Goal: Task Accomplishment & Management: Complete application form

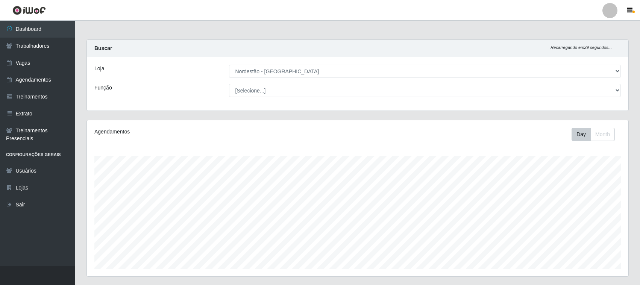
select select "420"
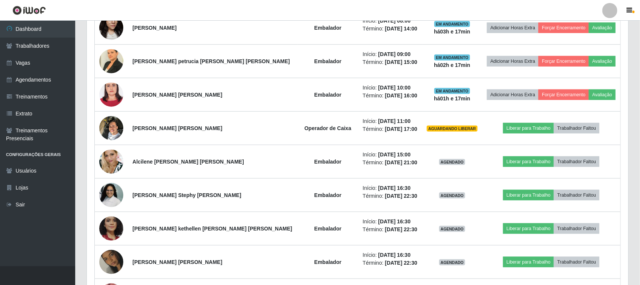
scroll to position [329, 0]
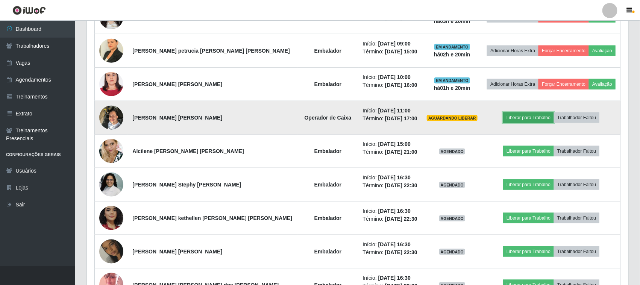
click at [520, 119] on button "Liberar para Trabalho" at bounding box center [528, 117] width 51 height 11
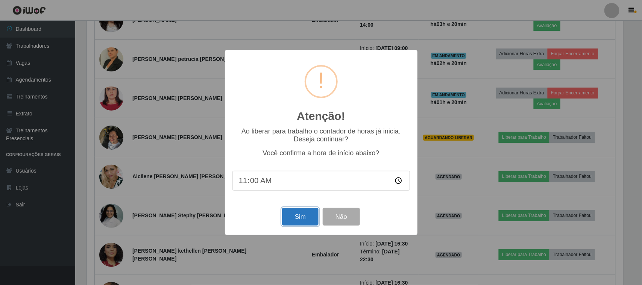
click at [309, 223] on button "Sim" at bounding box center [300, 217] width 36 height 18
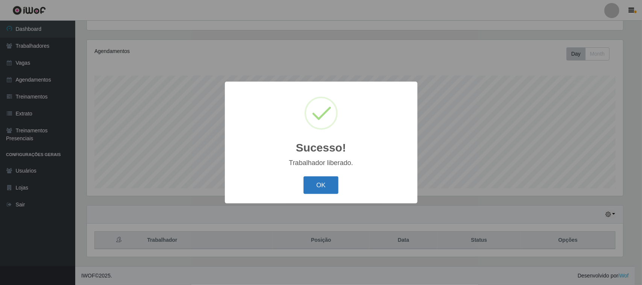
click at [325, 191] on button "OK" at bounding box center [320, 185] width 35 height 18
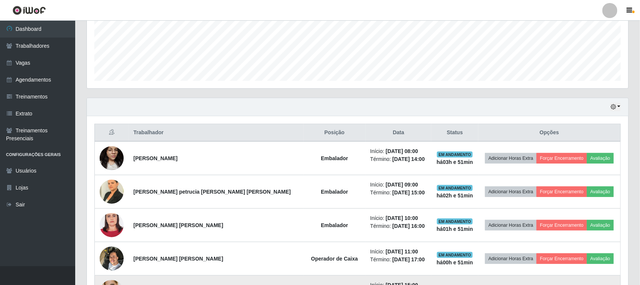
scroll to position [0, 0]
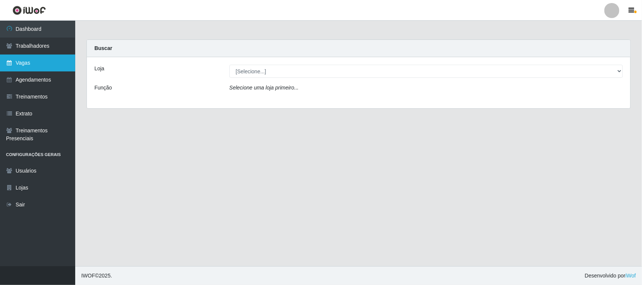
click at [29, 64] on link "Vagas" at bounding box center [37, 63] width 75 height 17
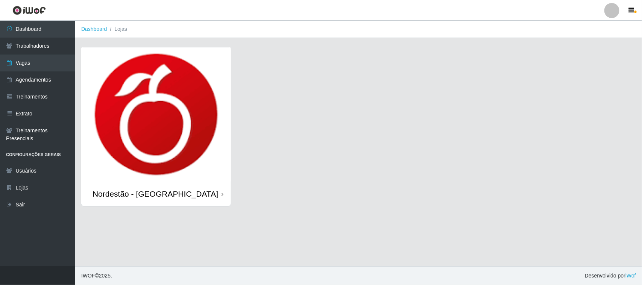
click at [222, 194] on icon at bounding box center [222, 194] width 2 height 5
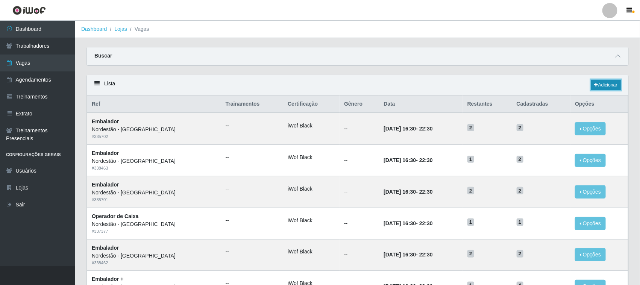
click at [609, 85] on link "Adicionar" at bounding box center [606, 85] width 30 height 11
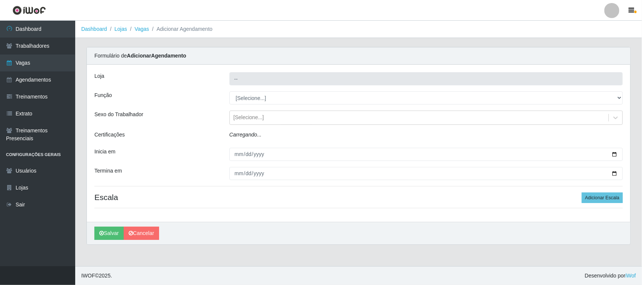
type input "Nordestão - [GEOGRAPHIC_DATA]"
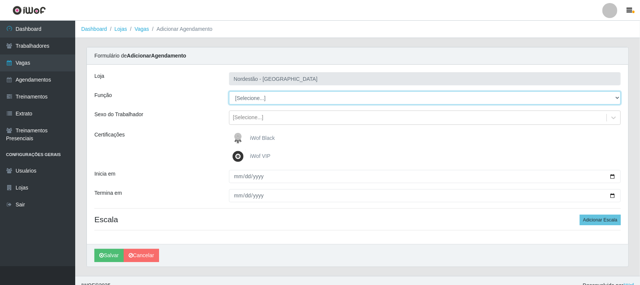
click at [250, 99] on select "[Selecione...] Balconista de Padaria Balconista de Padaria + Balconista de Pada…" at bounding box center [425, 97] width 392 height 13
select select "22"
click at [229, 91] on select "[Selecione...] Balconista de Padaria Balconista de Padaria + Balconista de Pada…" at bounding box center [425, 97] width 392 height 13
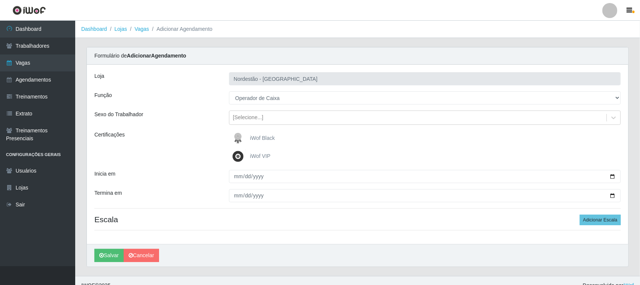
click at [260, 138] on span "iWof Black" at bounding box center [262, 138] width 25 height 6
click at [0, 0] on input "iWof Black" at bounding box center [0, 0] width 0 height 0
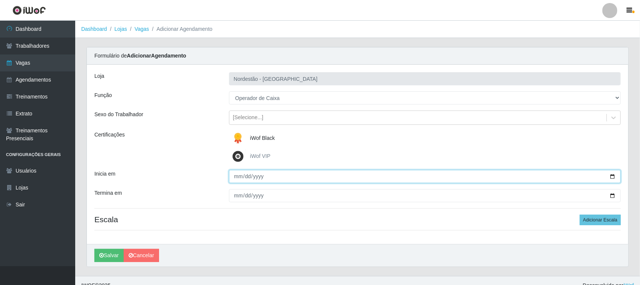
click at [613, 177] on input "Inicia em" at bounding box center [425, 176] width 392 height 13
type input "[DATE]"
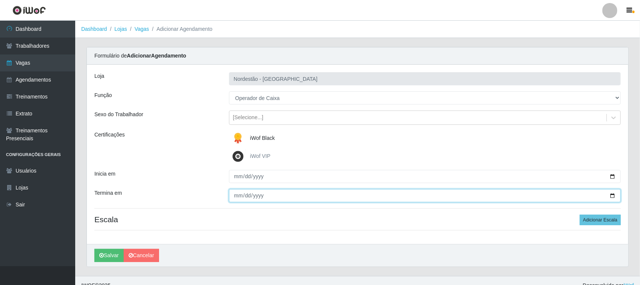
click at [611, 194] on input "Termina em" at bounding box center [425, 195] width 392 height 13
type input "[DATE]"
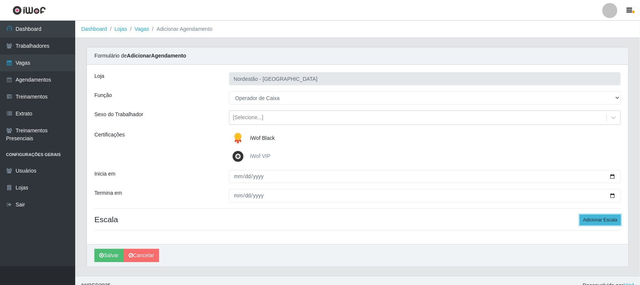
click at [592, 220] on button "Adicionar Escala" at bounding box center [600, 220] width 41 height 11
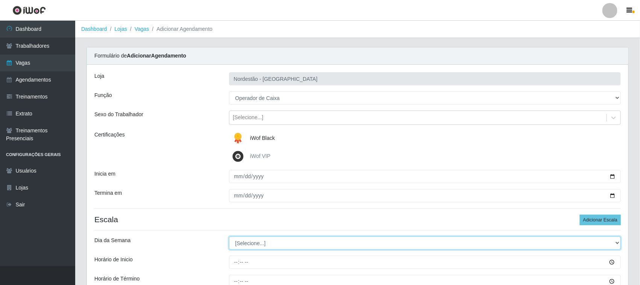
click at [617, 243] on select "[Selecione...] Segunda Terça Quarta Quinta Sexta Sábado Domingo" at bounding box center [425, 242] width 392 height 13
select select "1"
click at [229, 237] on select "[Selecione...] Segunda Terça Quarta Quinta Sexta Sábado Domingo" at bounding box center [425, 242] width 392 height 13
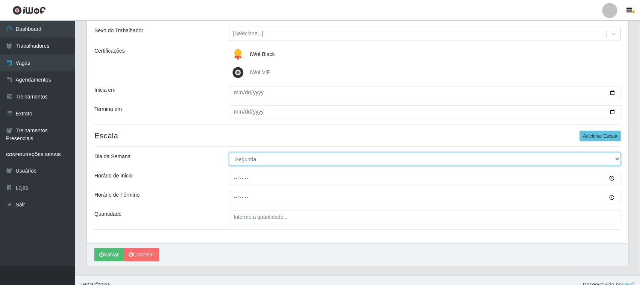
scroll to position [93, 0]
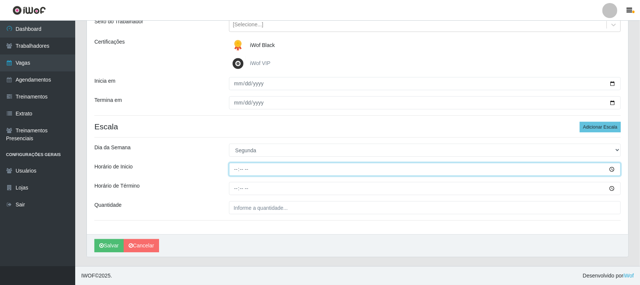
click at [611, 169] on input "Horário de Inicio" at bounding box center [425, 169] width 392 height 13
click at [241, 170] on input "Horário de Inicio" at bounding box center [425, 169] width 392 height 13
click at [235, 168] on input "Horário de Inicio" at bounding box center [425, 169] width 392 height 13
type input "16:30"
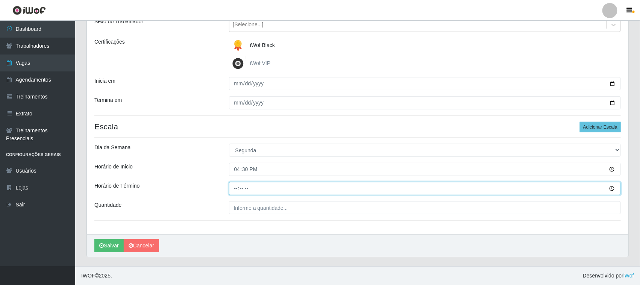
click at [237, 189] on input "Horário de Término" at bounding box center [425, 188] width 392 height 13
type input "22:30"
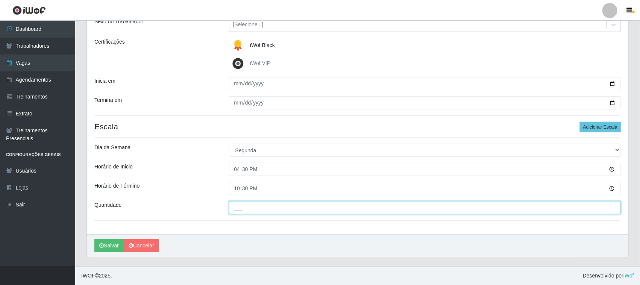
click at [284, 206] on input "___" at bounding box center [425, 207] width 392 height 13
type input "01_"
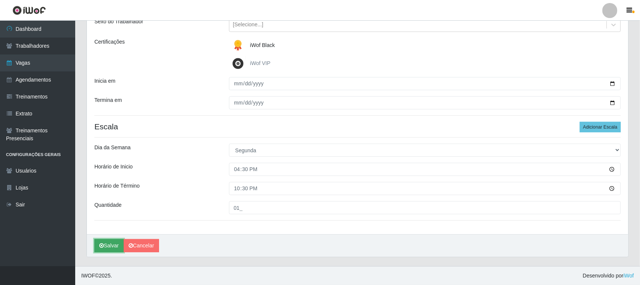
click at [109, 246] on button "Salvar" at bounding box center [108, 245] width 29 height 13
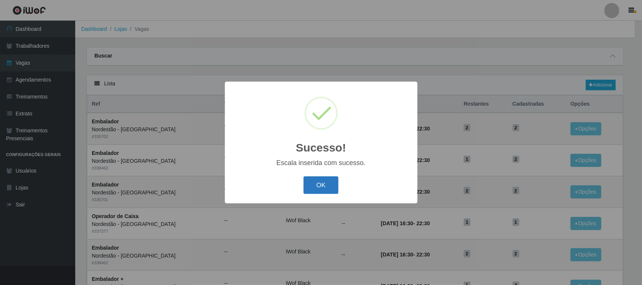
click at [310, 185] on button "OK" at bounding box center [320, 185] width 35 height 18
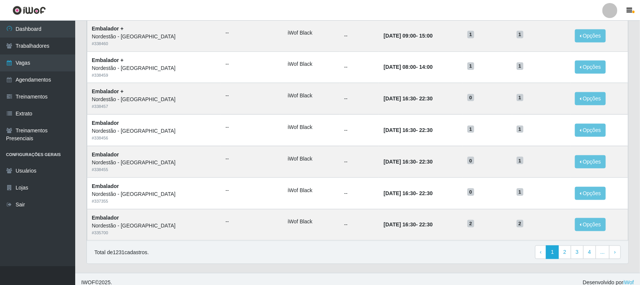
scroll to position [354, 0]
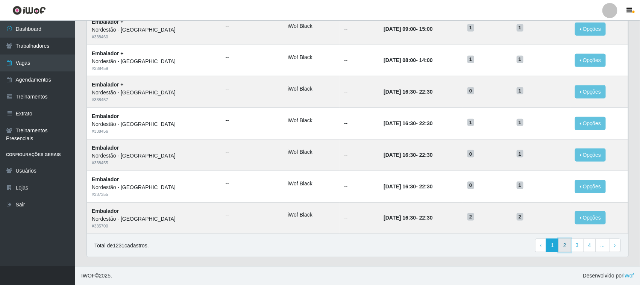
click at [564, 246] on link "2" at bounding box center [564, 246] width 13 height 14
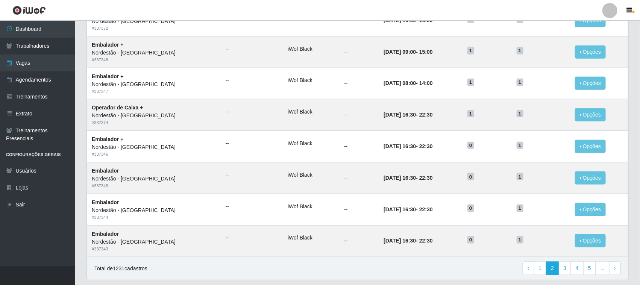
scroll to position [354, 0]
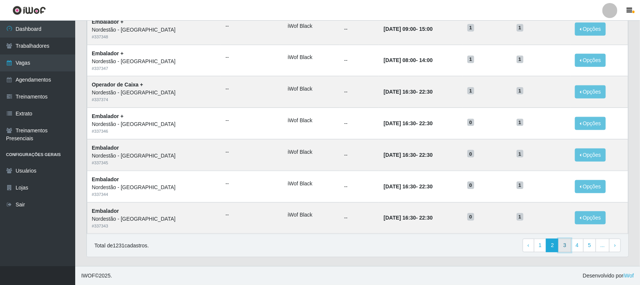
click at [566, 247] on link "3" at bounding box center [564, 246] width 13 height 14
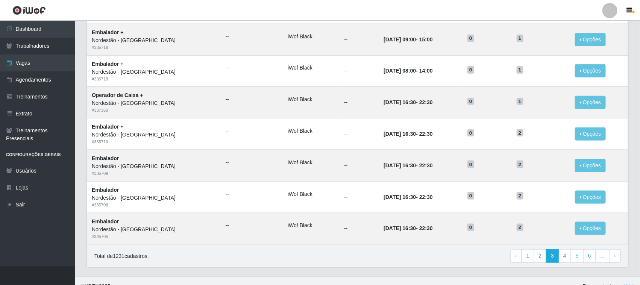
scroll to position [354, 0]
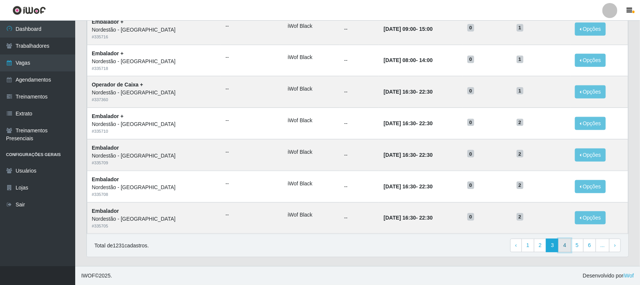
click at [567, 245] on link "4" at bounding box center [564, 246] width 13 height 14
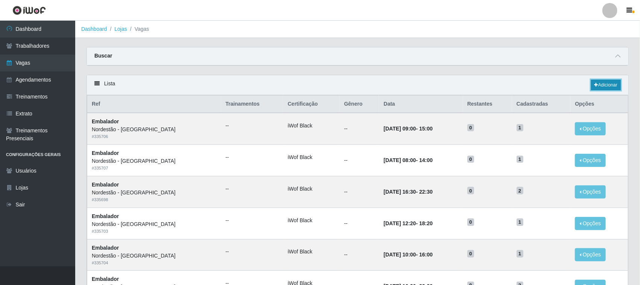
click at [598, 85] on link "Adicionar" at bounding box center [606, 85] width 30 height 11
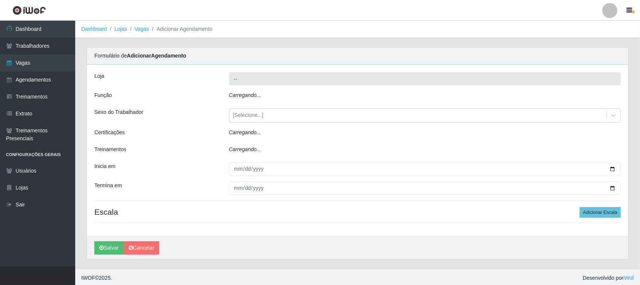
type input "Nordestão - [GEOGRAPHIC_DATA]"
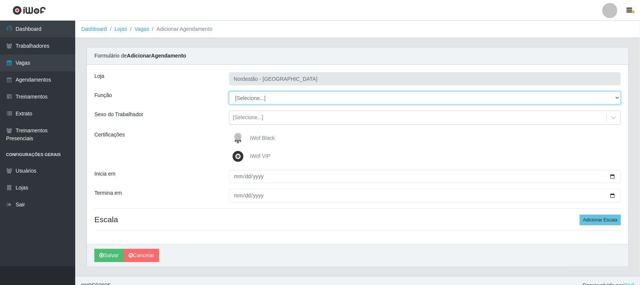
click at [617, 97] on select "[Selecione...] Balconista de Padaria Balconista de Padaria + Balconista de Pada…" at bounding box center [425, 97] width 392 height 13
select select "72"
click at [229, 91] on select "[Selecione...] Balconista de Padaria Balconista de Padaria + Balconista de Pada…" at bounding box center [425, 97] width 392 height 13
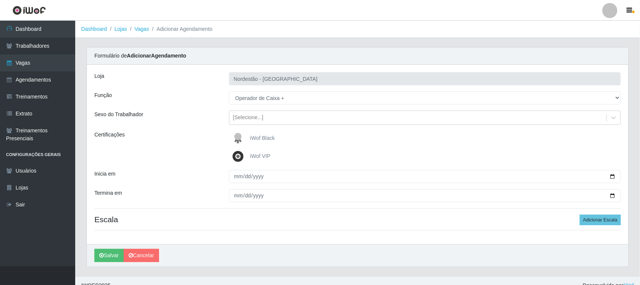
click at [264, 138] on span "iWof Black" at bounding box center [262, 138] width 25 height 6
click at [0, 0] on input "iWof Black" at bounding box center [0, 0] width 0 height 0
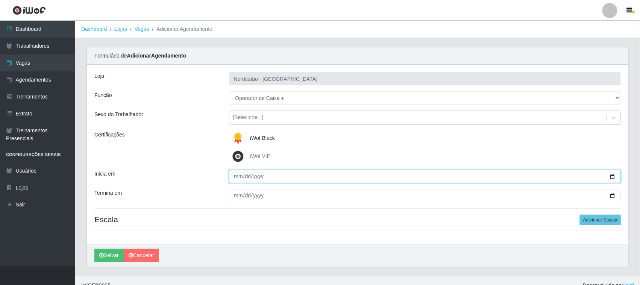
click at [264, 176] on input "Inicia em" at bounding box center [425, 176] width 392 height 13
click at [612, 176] on input "Inicia em" at bounding box center [425, 176] width 392 height 13
type input "[DATE]"
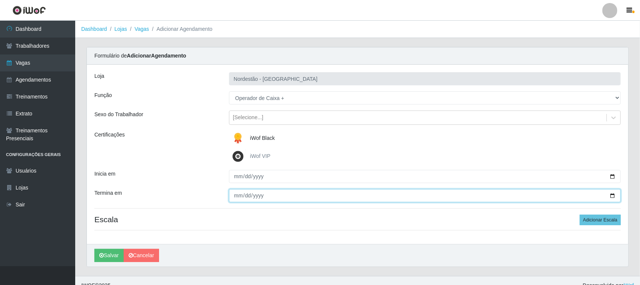
click at [613, 196] on input "Termina em" at bounding box center [425, 195] width 392 height 13
type input "[DATE]"
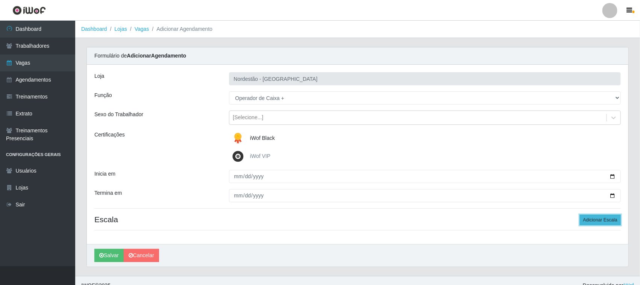
click at [587, 219] on button "Adicionar Escala" at bounding box center [600, 220] width 41 height 11
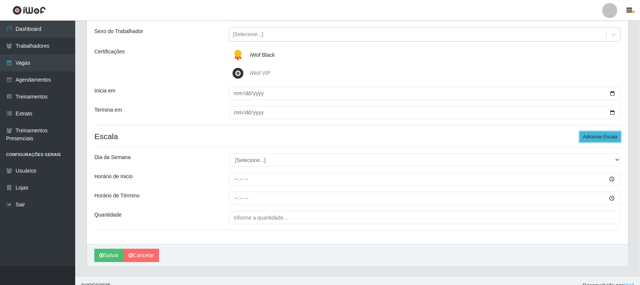
scroll to position [93, 0]
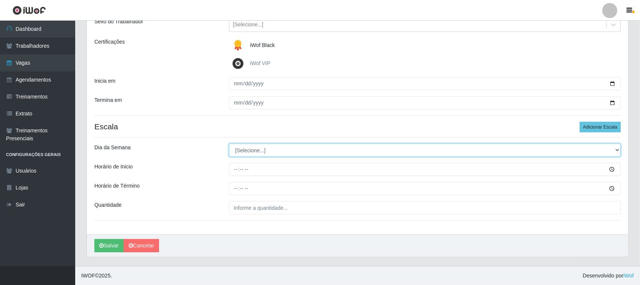
click at [615, 149] on select "[Selecione...] Segunda Terça Quarta Quinta Sexta Sábado Domingo" at bounding box center [425, 150] width 392 height 13
select select "6"
click at [229, 144] on select "[Selecione...] Segunda Terça Quarta Quinta Sexta Sábado Domingo" at bounding box center [425, 150] width 392 height 13
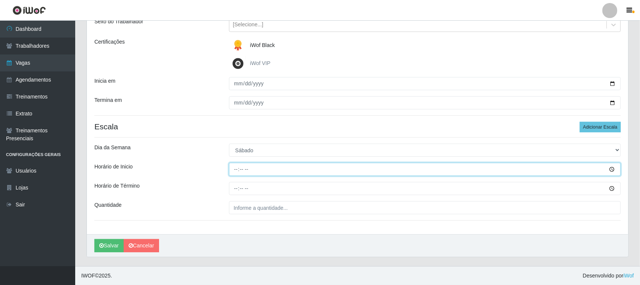
click at [246, 166] on input "Horário de Inicio" at bounding box center [425, 169] width 392 height 13
type input "16:30"
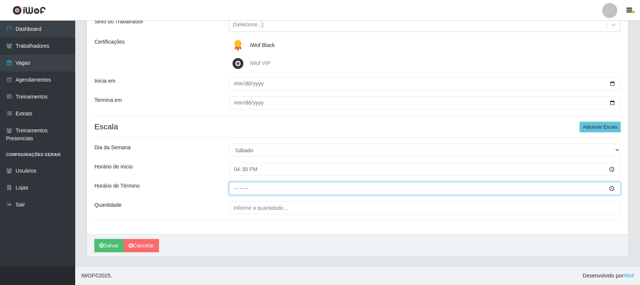
click at [242, 185] on input "Horário de Término" at bounding box center [425, 188] width 392 height 13
click at [237, 188] on input "Horário de Término" at bounding box center [425, 188] width 392 height 13
type input "22:30"
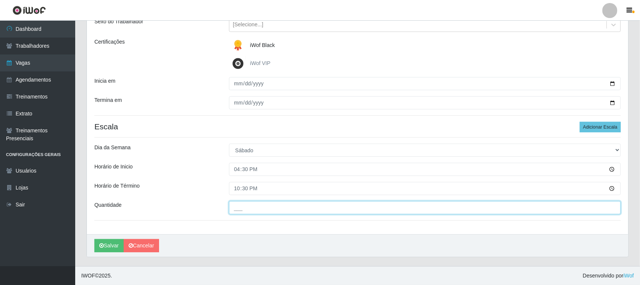
click at [348, 212] on input "___" at bounding box center [425, 207] width 392 height 13
type input "01_"
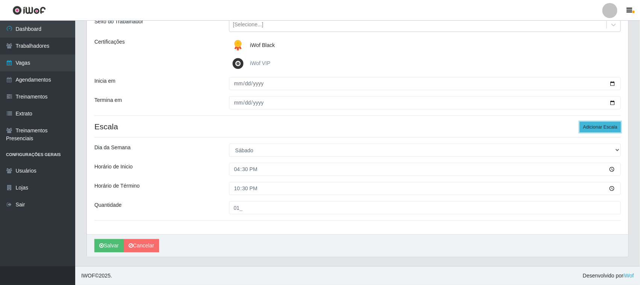
click at [595, 125] on button "Adicionar Escala" at bounding box center [600, 127] width 41 height 11
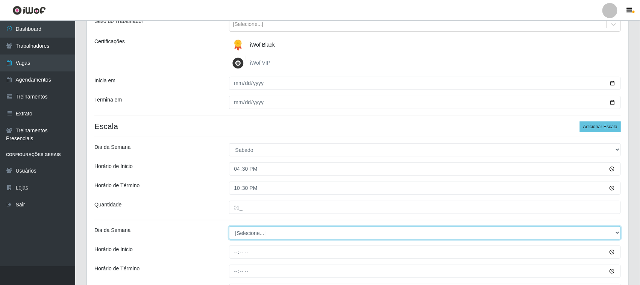
click at [255, 234] on select "[Selecione...] Segunda Terça Quarta Quinta Sexta Sábado Domingo" at bounding box center [425, 232] width 392 height 13
select select "0"
click at [229, 227] on select "[Selecione...] Segunda Terça Quarta Quinta Sexta Sábado Domingo" at bounding box center [425, 232] width 392 height 13
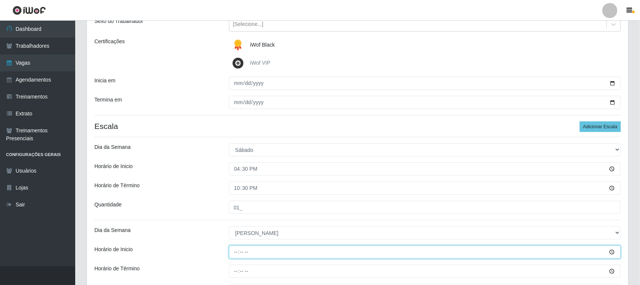
click at [238, 253] on input "Horário de Inicio" at bounding box center [425, 252] width 392 height 13
type input "16:30"
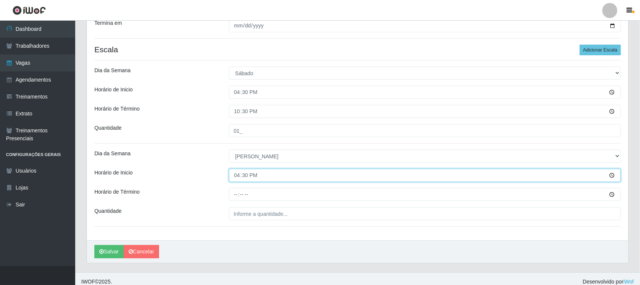
scroll to position [177, 0]
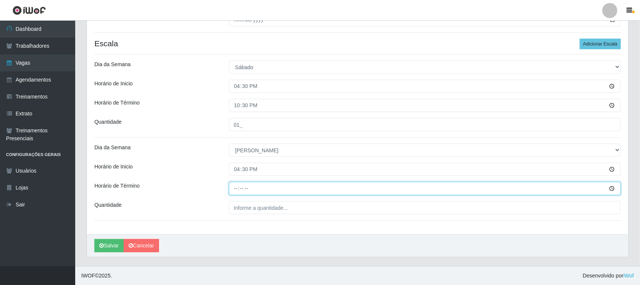
click at [239, 188] on input "Horário de Término" at bounding box center [425, 188] width 392 height 13
type input "22:30"
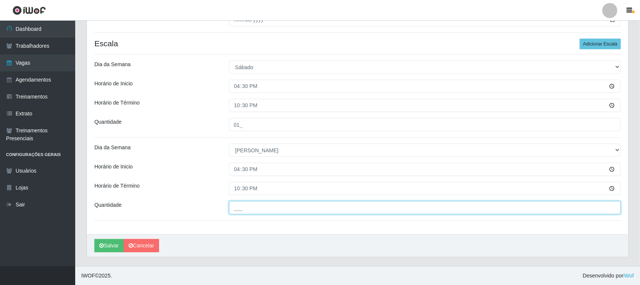
click at [289, 208] on input "___" at bounding box center [425, 207] width 392 height 13
type input "01_"
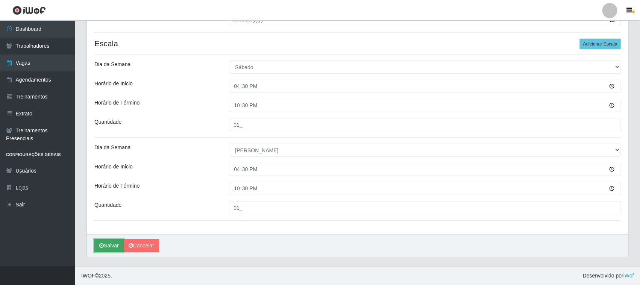
click at [111, 244] on button "Salvar" at bounding box center [108, 245] width 29 height 13
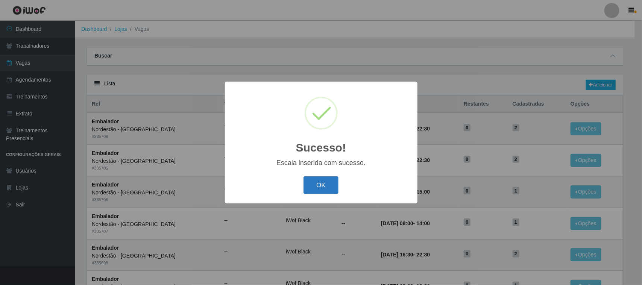
click at [326, 187] on button "OK" at bounding box center [320, 185] width 35 height 18
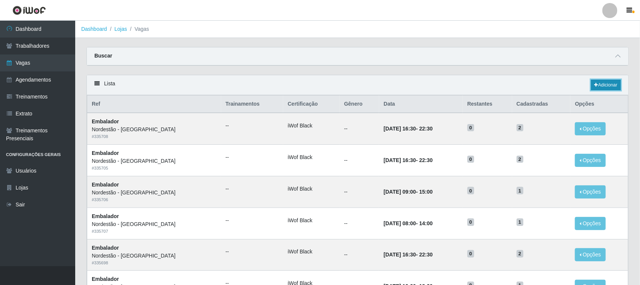
click at [606, 86] on link "Adicionar" at bounding box center [606, 85] width 30 height 11
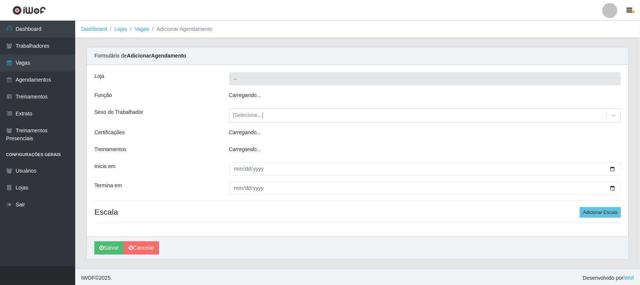
type input "Nordestão - [GEOGRAPHIC_DATA]"
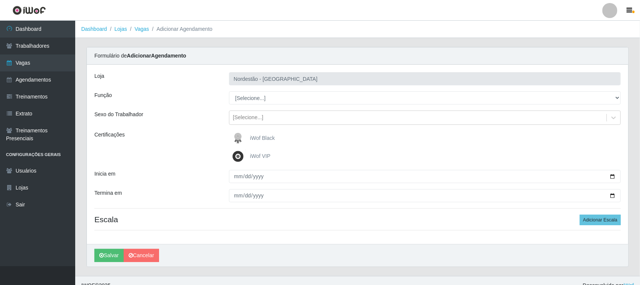
click at [256, 138] on span "iWof Black" at bounding box center [262, 138] width 25 height 6
click at [0, 0] on input "iWof Black" at bounding box center [0, 0] width 0 height 0
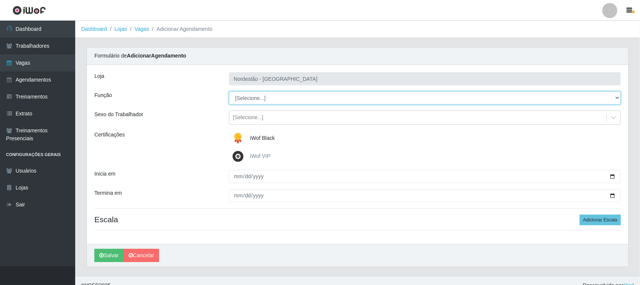
click at [613, 96] on select "[Selecione...] Balconista de Padaria Balconista de Padaria + Balconista de Pada…" at bounding box center [425, 97] width 392 height 13
select select "72"
click at [229, 91] on select "[Selecione...] Balconista de Padaria Balconista de Padaria + Balconista de Pada…" at bounding box center [425, 97] width 392 height 13
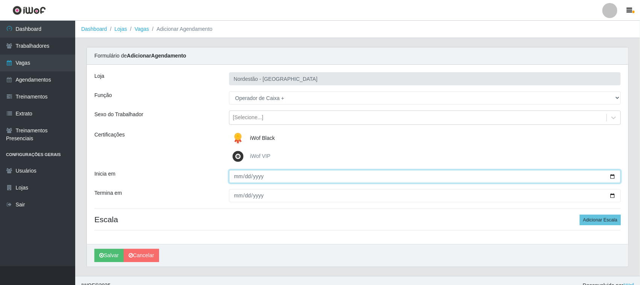
click at [238, 174] on input "Inicia em" at bounding box center [425, 176] width 392 height 13
click at [613, 175] on input "Inicia em" at bounding box center [425, 176] width 392 height 13
type input "[DATE]"
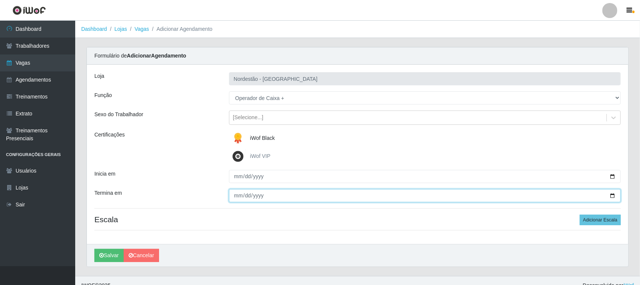
click at [238, 197] on input "Termina em" at bounding box center [425, 195] width 392 height 13
click at [615, 196] on input "Termina em" at bounding box center [425, 195] width 392 height 13
type input "[DATE]"
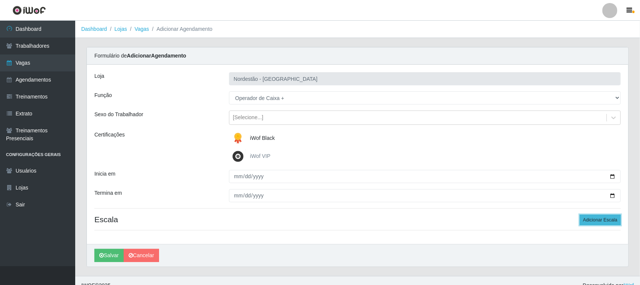
click at [591, 220] on button "Adicionar Escala" at bounding box center [600, 220] width 41 height 11
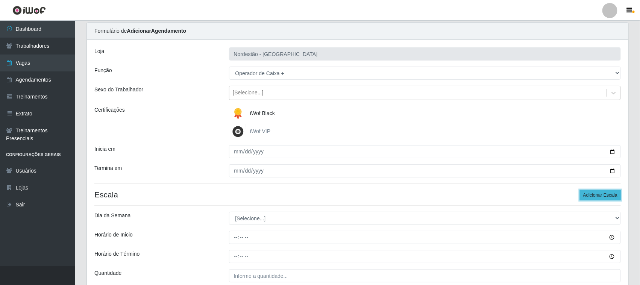
scroll to position [47, 0]
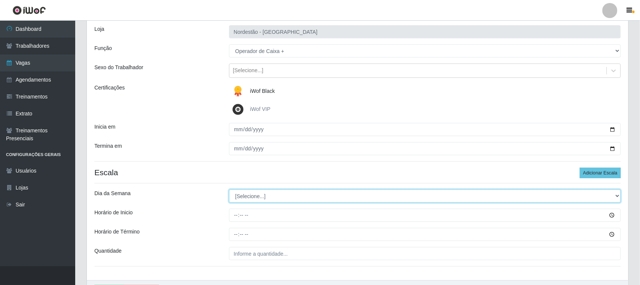
click at [617, 196] on select "[Selecione...] Segunda Terça Quarta Quinta Sexta Sábado Domingo" at bounding box center [425, 195] width 392 height 13
select select "6"
click at [229, 190] on select "[Selecione...] Segunda Terça Quarta Quinta Sexta Sábado Domingo" at bounding box center [425, 195] width 392 height 13
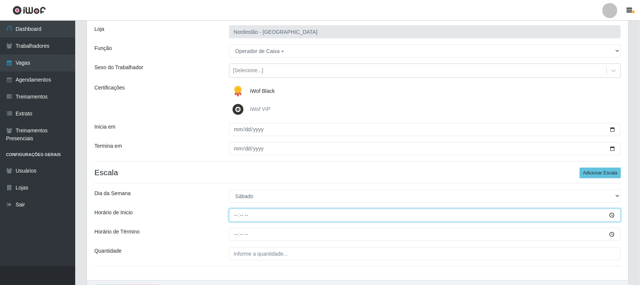
click at [238, 214] on input "Horário de Inicio" at bounding box center [425, 215] width 392 height 13
type input "16:30"
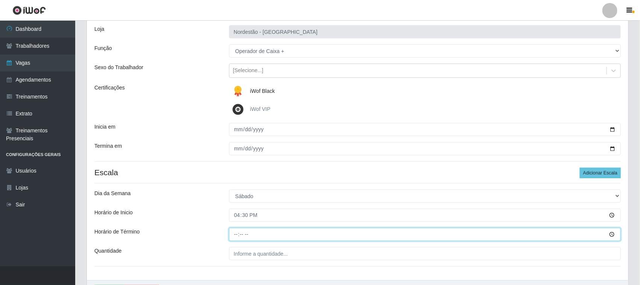
click at [237, 236] on input "Horário de Término" at bounding box center [425, 234] width 392 height 13
type input "22:30"
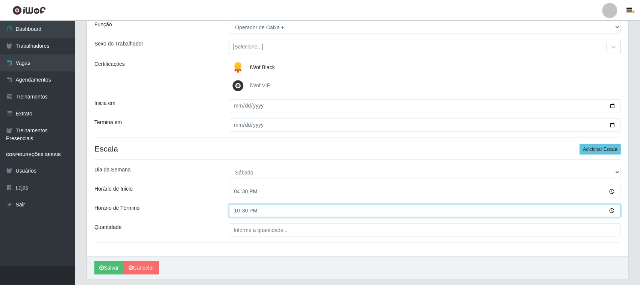
scroll to position [93, 0]
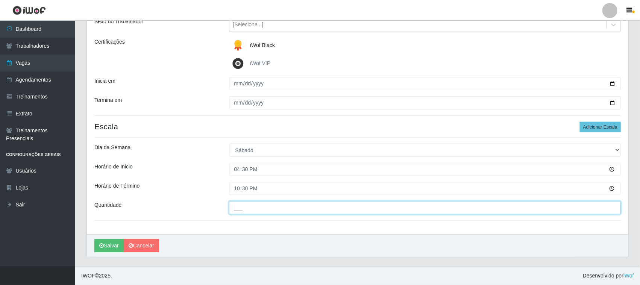
click at [260, 209] on input "___" at bounding box center [425, 207] width 392 height 13
type input "01_"
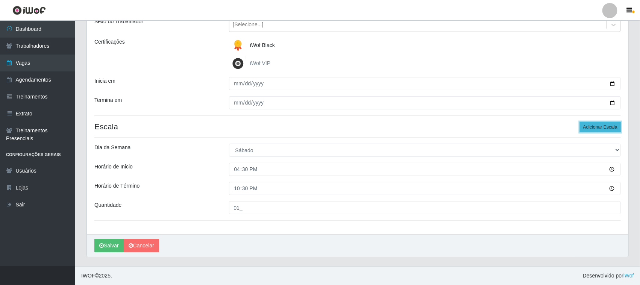
click at [585, 126] on button "Adicionar Escala" at bounding box center [600, 127] width 41 height 11
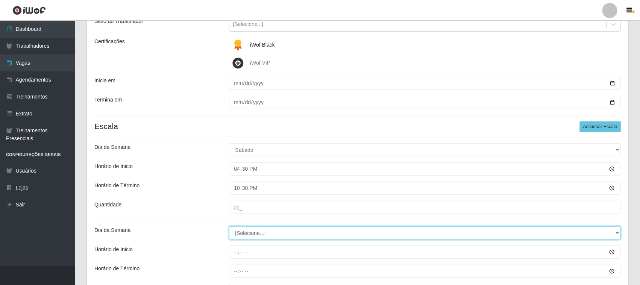
click at [617, 232] on select "[Selecione...] Segunda Terça Quarta Quinta Sexta Sábado Domingo" at bounding box center [425, 232] width 392 height 13
select select "0"
click at [229, 227] on select "[Selecione...] Segunda Terça Quarta Quinta Sexta Sábado Domingo" at bounding box center [425, 232] width 392 height 13
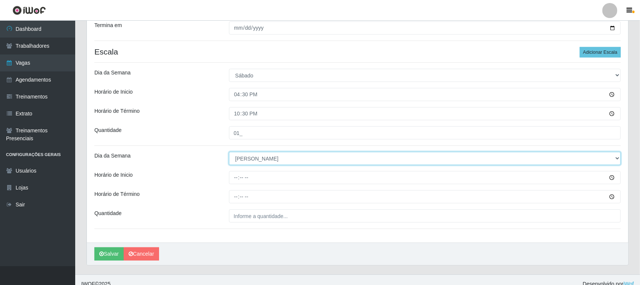
scroll to position [177, 0]
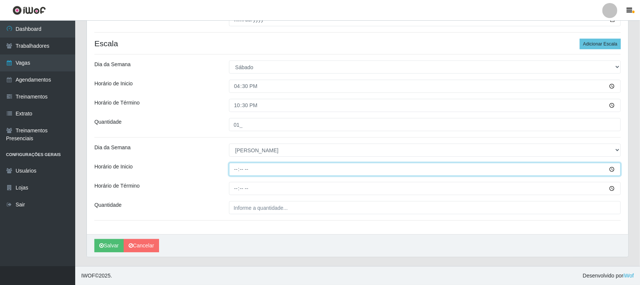
click at [236, 169] on input "Horário de Inicio" at bounding box center [425, 169] width 392 height 13
type input "16:30"
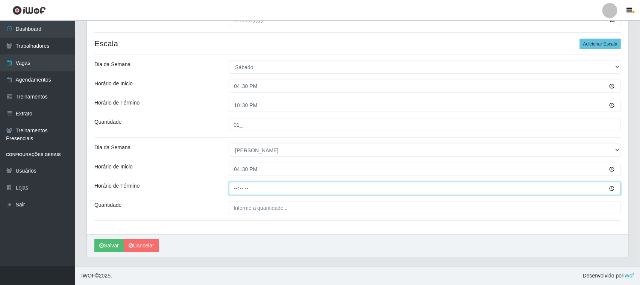
click at [237, 185] on input "Horário de Término" at bounding box center [425, 188] width 392 height 13
type input "22:30"
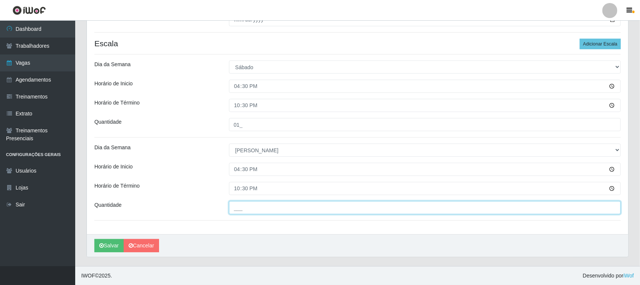
click at [612, 208] on input "___" at bounding box center [425, 207] width 392 height 13
type input "01_"
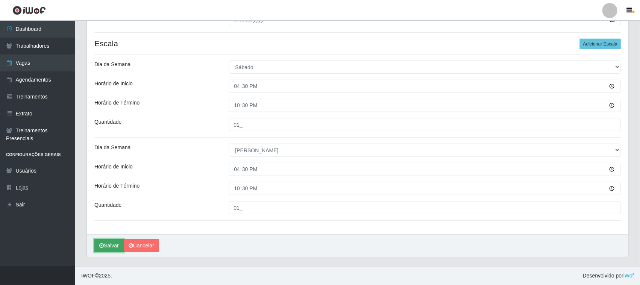
click at [109, 243] on button "Salvar" at bounding box center [108, 245] width 29 height 13
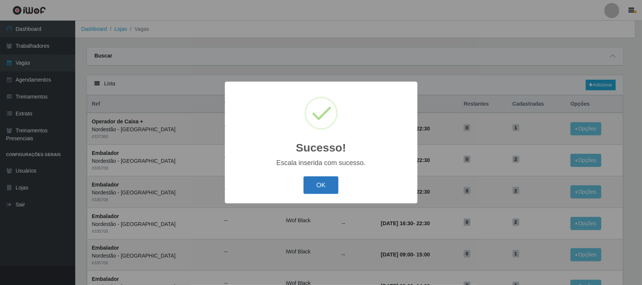
click at [320, 185] on button "OK" at bounding box center [320, 185] width 35 height 18
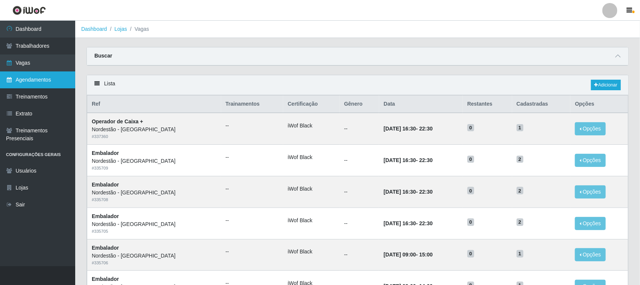
click at [34, 81] on link "Agendamentos" at bounding box center [37, 79] width 75 height 17
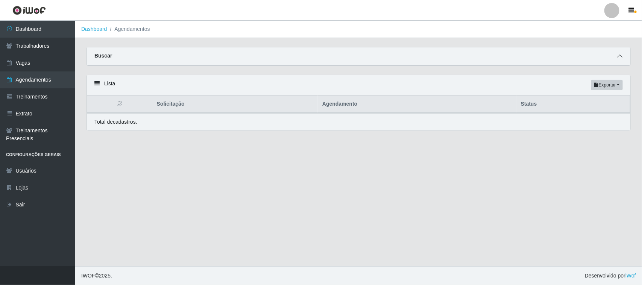
click at [618, 57] on icon at bounding box center [619, 55] width 5 height 5
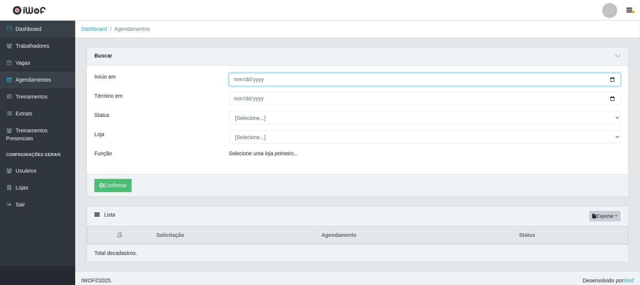
click at [239, 79] on input "Início em" at bounding box center [425, 79] width 392 height 13
click at [613, 79] on input "Início em" at bounding box center [425, 79] width 392 height 13
type input "[DATE]"
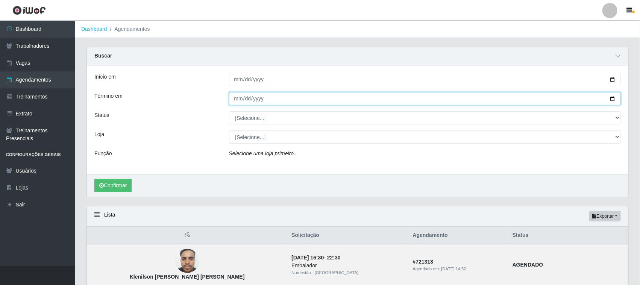
click at [612, 99] on input "Término em" at bounding box center [425, 98] width 392 height 13
type input "[DATE]"
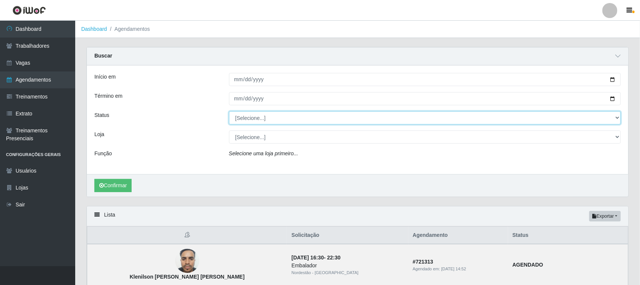
click at [615, 116] on select "[Selecione...] AGENDADO AGUARDANDO LIBERAR EM ANDAMENTO EM REVISÃO FINALIZADO C…" at bounding box center [425, 117] width 392 height 13
select select "AGENDADO"
click at [229, 112] on select "[Selecione...] AGENDADO AGUARDANDO LIBERAR EM ANDAMENTO EM REVISÃO FINALIZADO C…" at bounding box center [425, 117] width 392 height 13
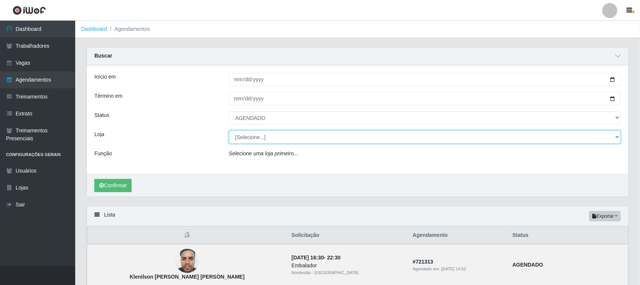
click at [616, 137] on select "[Selecione...] Nordestão - [GEOGRAPHIC_DATA]" at bounding box center [425, 136] width 392 height 13
select select "420"
click at [229, 131] on select "[Selecione...] Nordestão - [GEOGRAPHIC_DATA]" at bounding box center [425, 136] width 392 height 13
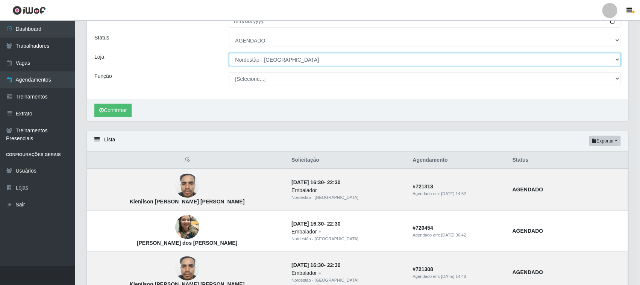
scroll to position [94, 0]
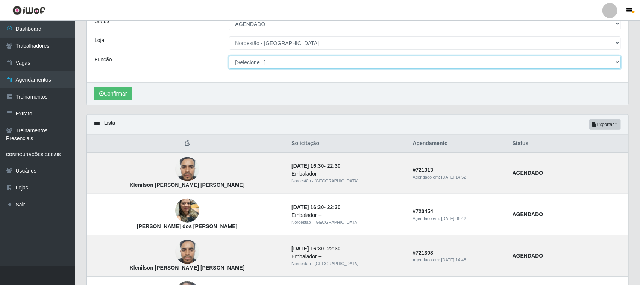
click at [616, 61] on select "[Selecione...] Balconista de Padaria Balconista de Padaria + Balconista de Pada…" at bounding box center [425, 62] width 392 height 13
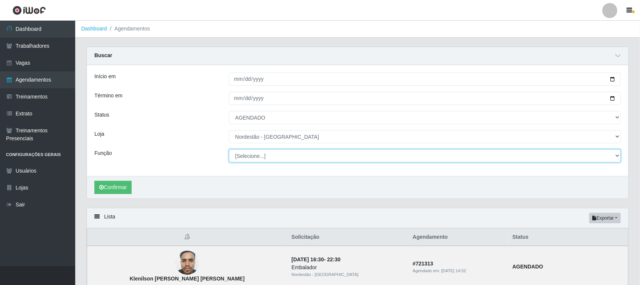
scroll to position [0, 0]
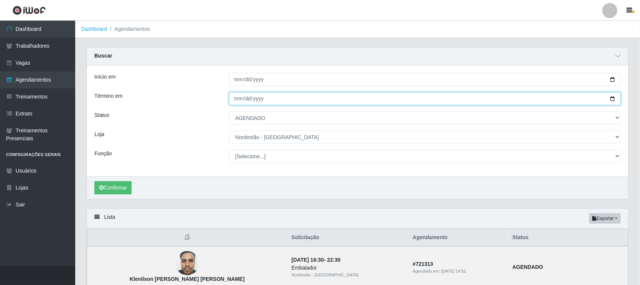
click at [612, 99] on input "[DATE]" at bounding box center [425, 98] width 392 height 13
type input "[DATE]"
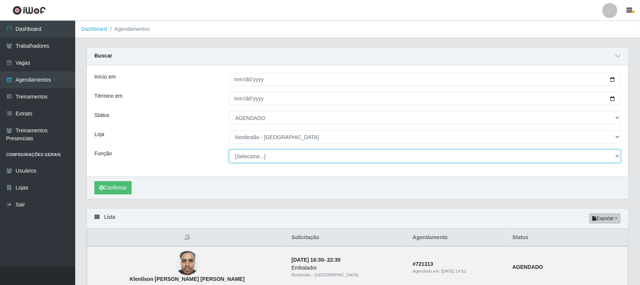
click at [613, 156] on select "[Selecione...] Balconista de Padaria Balconista de Padaria + Balconista de Pada…" at bounding box center [425, 156] width 392 height 13
select select "22"
click at [229, 150] on select "[Selecione...] Balconista de Padaria Balconista de Padaria + Balconista de Pada…" at bounding box center [425, 156] width 392 height 13
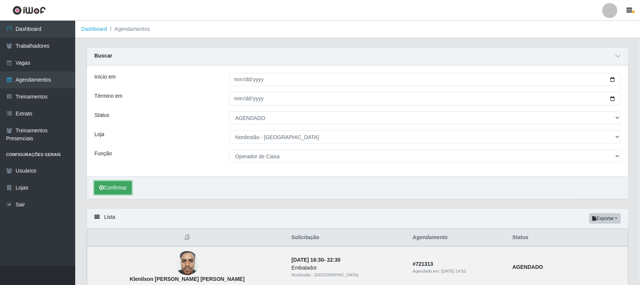
click at [124, 189] on button "Confirmar" at bounding box center [112, 187] width 37 height 13
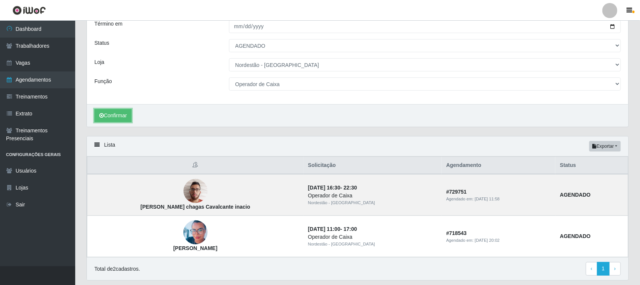
scroll to position [94, 0]
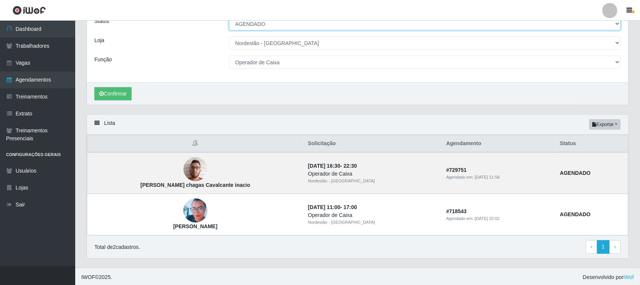
click at [616, 24] on select "[Selecione...] AGENDADO AGUARDANDO LIBERAR EM ANDAMENTO EM REVISÃO FINALIZADO C…" at bounding box center [425, 23] width 392 height 13
click at [556, 23] on select "[Selecione...] AGENDADO AGUARDANDO LIBERAR EM ANDAMENTO EM REVISÃO FINALIZADO C…" at bounding box center [425, 23] width 392 height 13
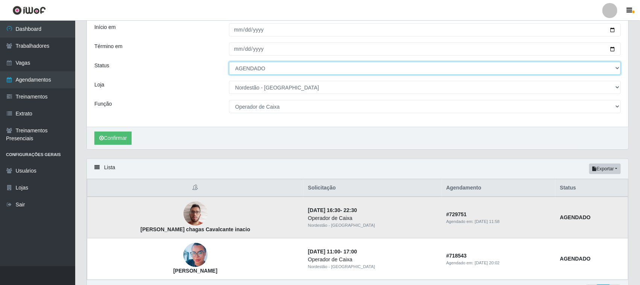
scroll to position [0, 0]
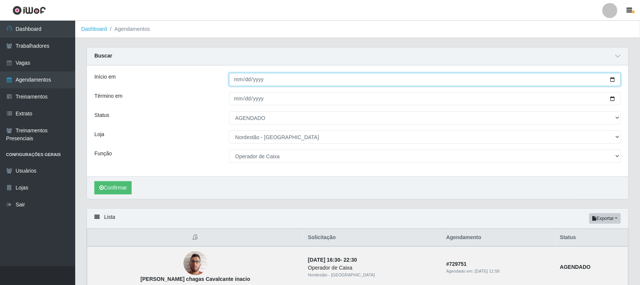
click at [612, 81] on input "[DATE]" at bounding box center [425, 79] width 392 height 13
type input "[DATE]"
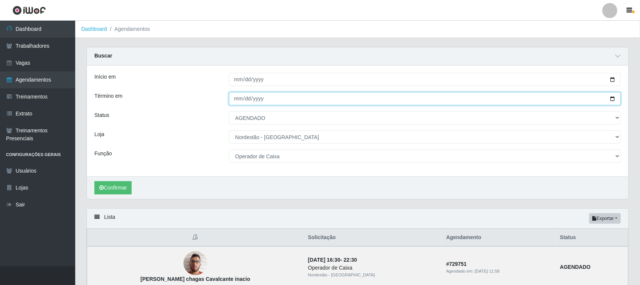
click at [609, 98] on input "[DATE]" at bounding box center [425, 98] width 392 height 13
type input "[DATE]"
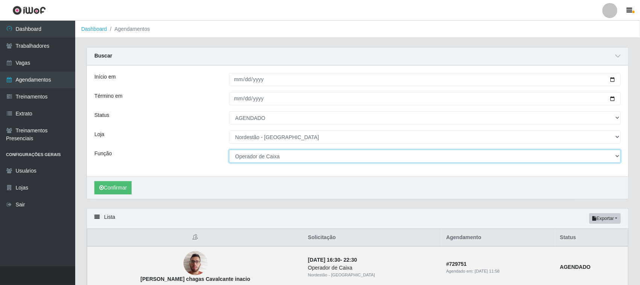
click at [617, 155] on select "[Selecione...] Balconista de Padaria Balconista de Padaria + Balconista de Pada…" at bounding box center [425, 156] width 392 height 13
select select "72"
click at [229, 150] on select "[Selecione...] Balconista de Padaria Balconista de Padaria + Balconista de Pada…" at bounding box center [425, 156] width 392 height 13
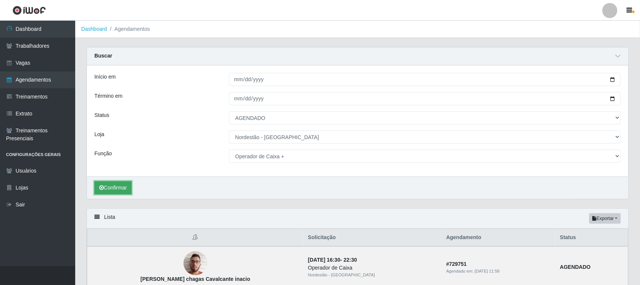
click at [115, 187] on button "Confirmar" at bounding box center [112, 187] width 37 height 13
click at [612, 78] on input "[DATE]" at bounding box center [425, 79] width 392 height 13
type input "[DATE]"
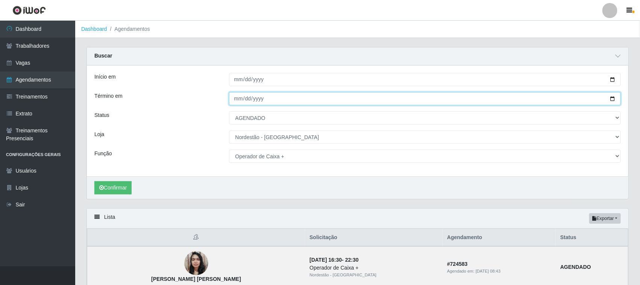
click at [611, 97] on input "[DATE]" at bounding box center [425, 98] width 392 height 13
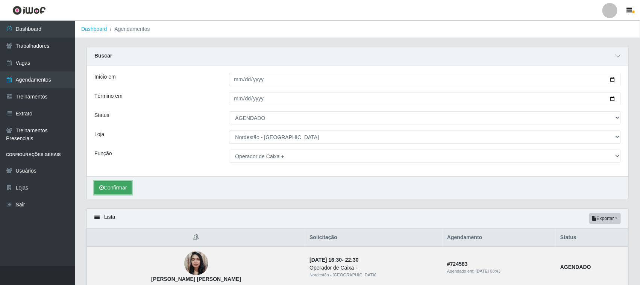
click at [123, 191] on button "Confirmar" at bounding box center [112, 187] width 37 height 13
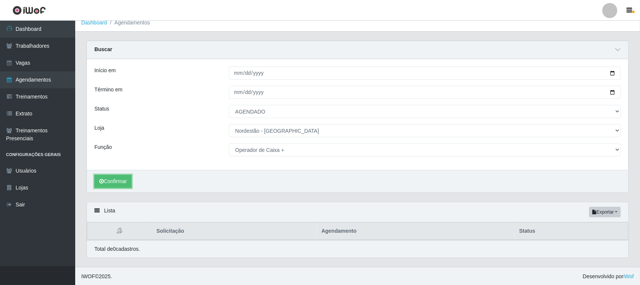
scroll to position [8, 0]
click at [123, 181] on button "Confirmar" at bounding box center [112, 180] width 37 height 13
click at [106, 175] on button "Confirmar" at bounding box center [112, 180] width 37 height 13
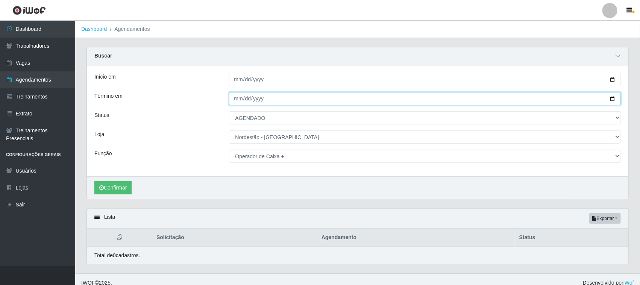
click at [612, 100] on input "[DATE]" at bounding box center [425, 98] width 392 height 13
type input "[DATE]"
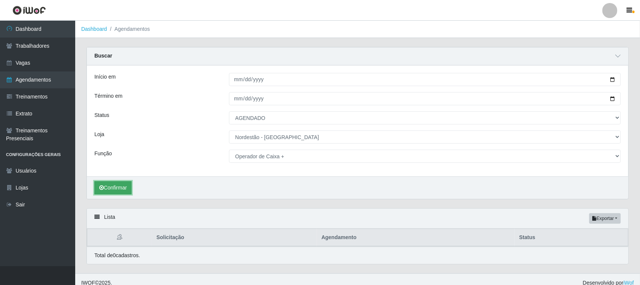
click at [123, 186] on button "Confirmar" at bounding box center [112, 187] width 37 height 13
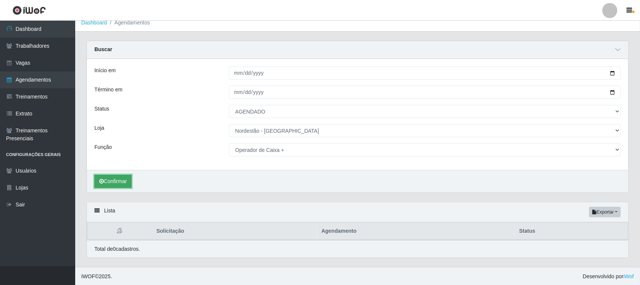
scroll to position [8, 0]
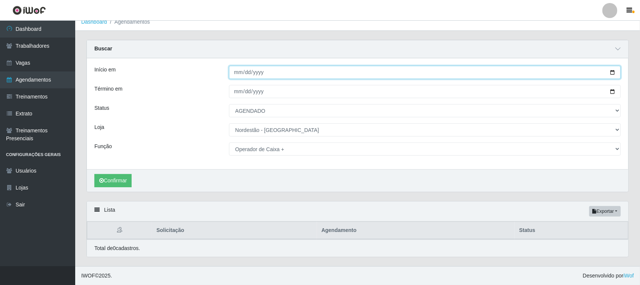
click at [612, 70] on input "[DATE]" at bounding box center [425, 72] width 392 height 13
type input "[DATE]"
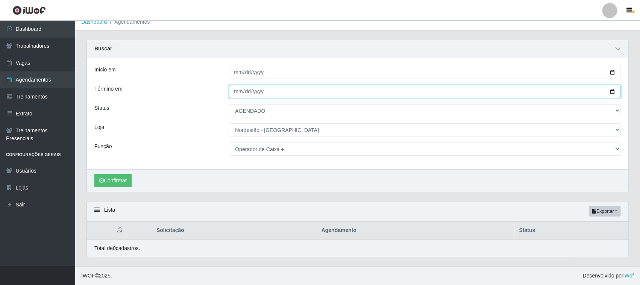
click at [609, 88] on input "[DATE]" at bounding box center [425, 91] width 392 height 13
type input "[DATE]"
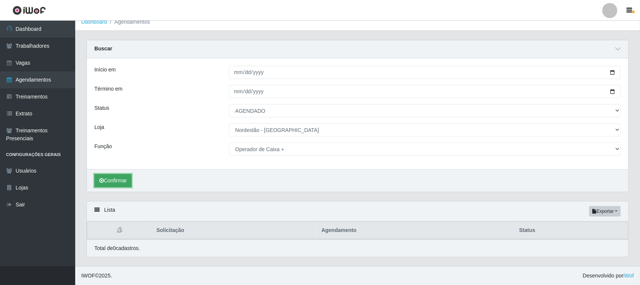
click at [123, 175] on button "Confirmar" at bounding box center [112, 180] width 37 height 13
click at [125, 180] on button "Confirmar" at bounding box center [112, 180] width 37 height 13
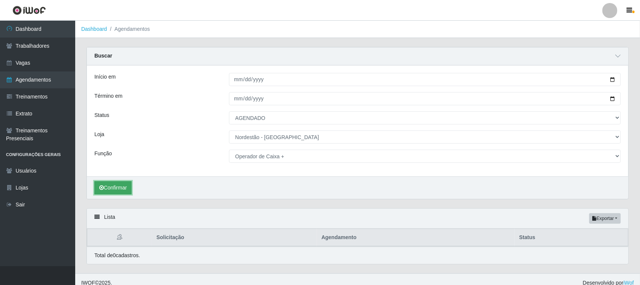
click at [110, 188] on button "Confirmar" at bounding box center [112, 187] width 37 height 13
click at [613, 76] on input "[DATE]" at bounding box center [425, 79] width 392 height 13
type input "[DATE]"
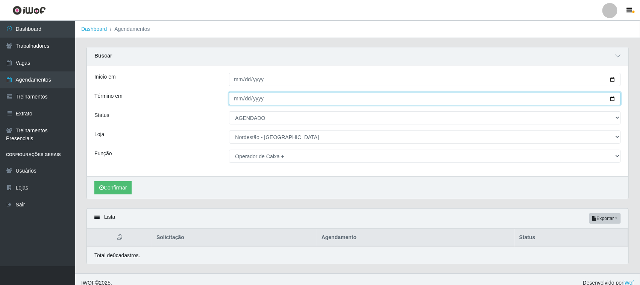
click at [611, 99] on input "[DATE]" at bounding box center [425, 98] width 392 height 13
type input "[DATE]"
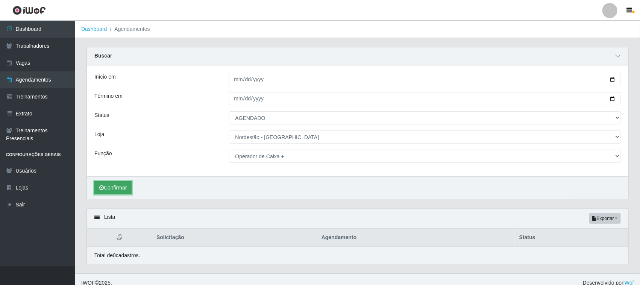
click at [110, 189] on button "Confirmar" at bounding box center [112, 187] width 37 height 13
click at [125, 185] on button "Confirmar" at bounding box center [112, 187] width 37 height 13
